Goal: Task Accomplishment & Management: Manage account settings

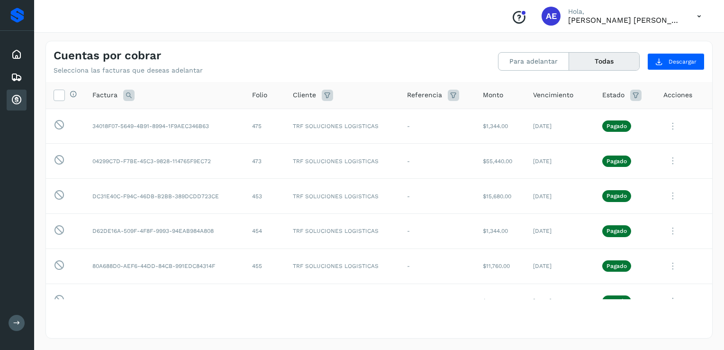
click at [13, 103] on icon at bounding box center [16, 99] width 11 height 11
click at [15, 101] on icon at bounding box center [16, 99] width 11 height 11
click at [17, 54] on icon at bounding box center [16, 54] width 11 height 11
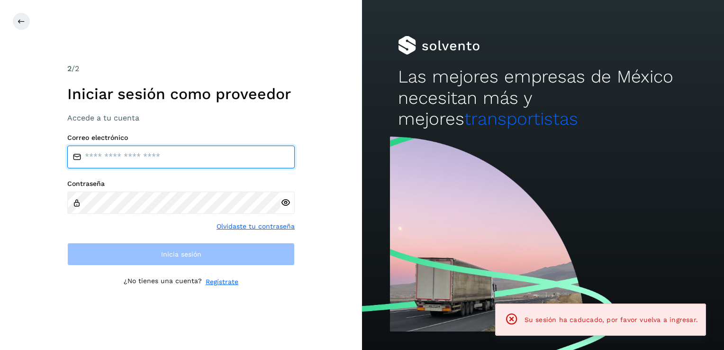
type input "**********"
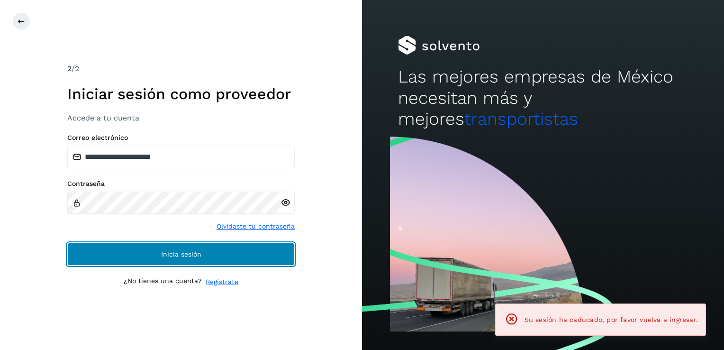
click at [204, 254] on button "Inicia sesión" at bounding box center [180, 254] width 227 height 23
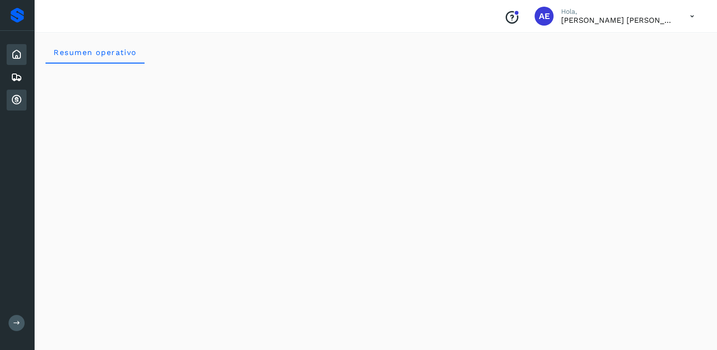
click at [19, 101] on icon at bounding box center [16, 99] width 11 height 11
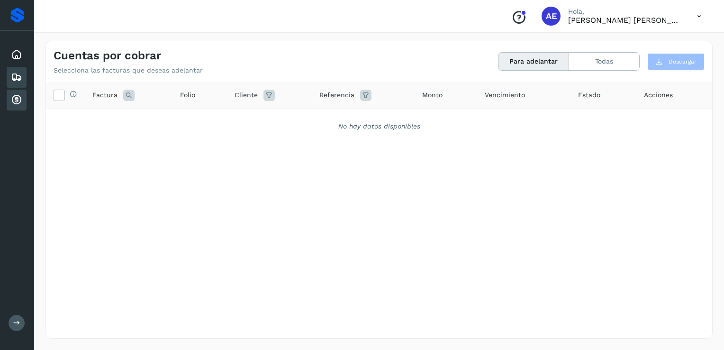
click at [24, 76] on div "Embarques" at bounding box center [17, 77] width 20 height 21
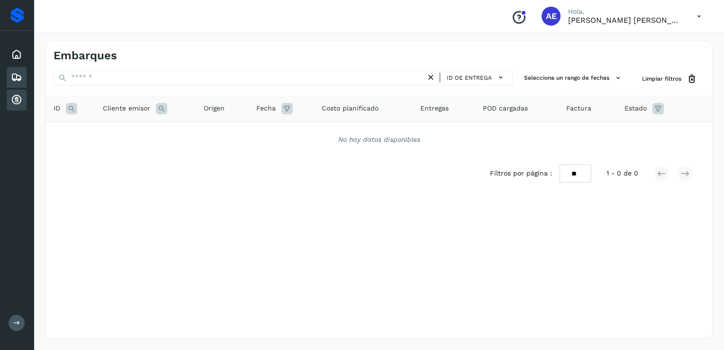
click at [19, 92] on div "Cuentas por cobrar" at bounding box center [17, 100] width 20 height 21
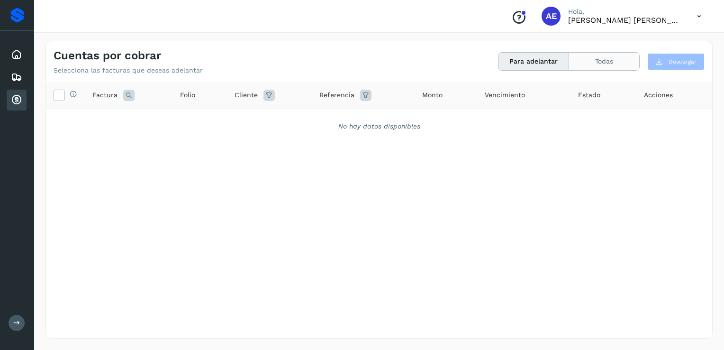
click at [613, 65] on button "Todas" at bounding box center [604, 62] width 70 height 18
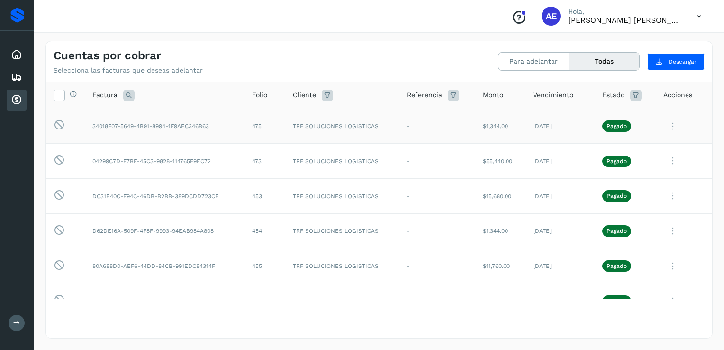
click at [668, 128] on icon at bounding box center [673, 126] width 19 height 19
click at [444, 62] on div at bounding box center [362, 175] width 724 height 350
